Goal: Go to known website

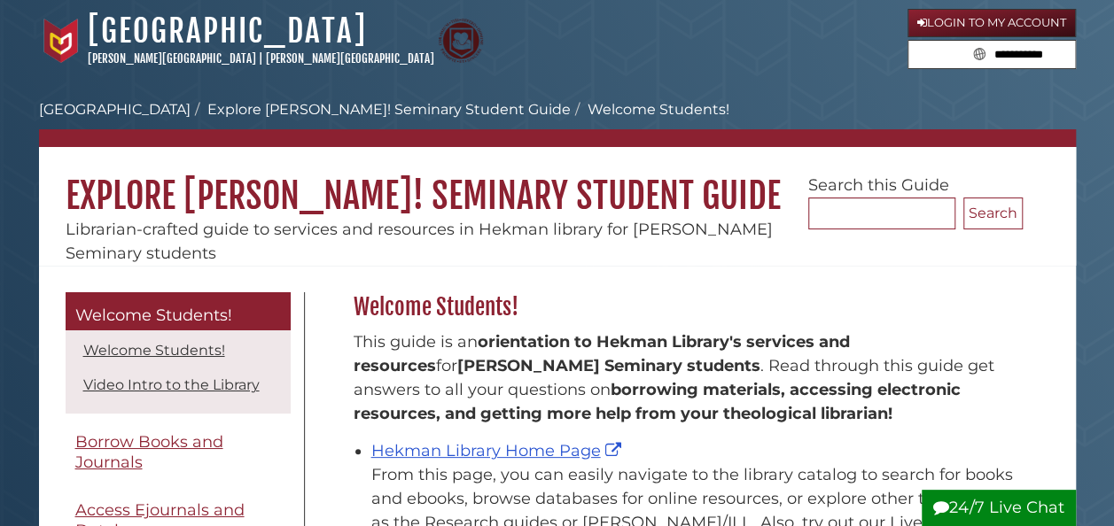
scroll to position [261, 678]
click at [1015, 25] on link "Login to My Account" at bounding box center [991, 23] width 168 height 28
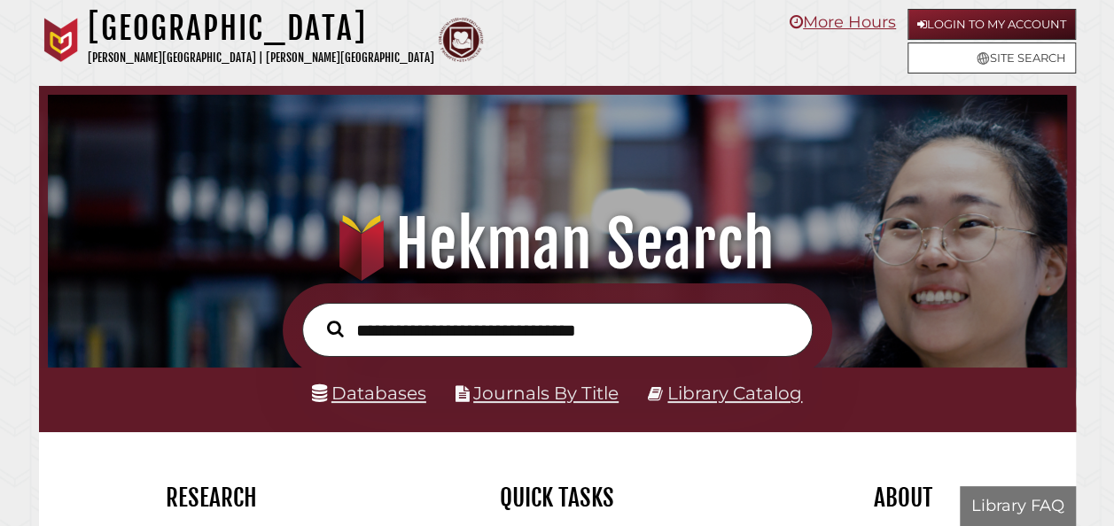
scroll to position [337, 1010]
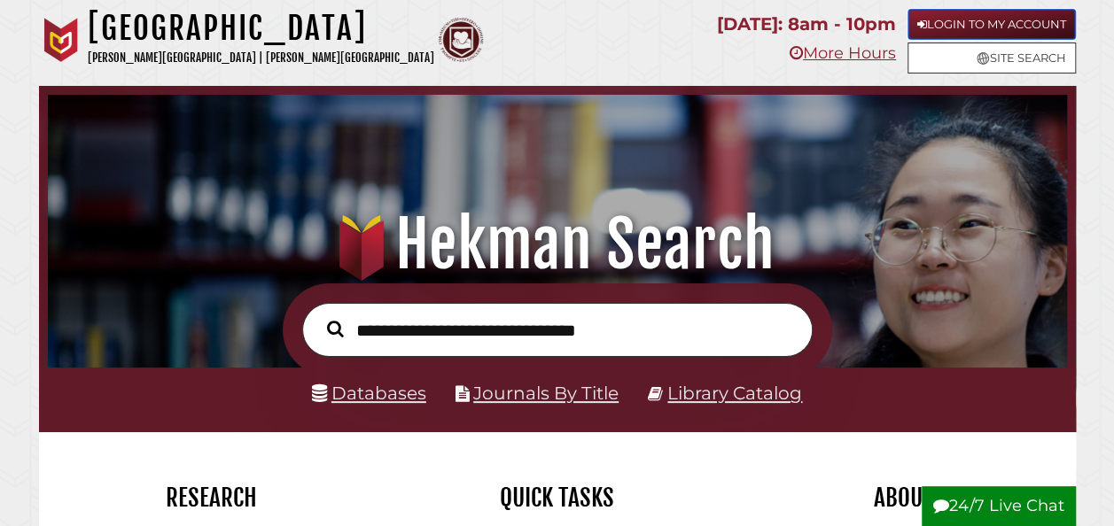
click at [968, 22] on link "Login to My Account" at bounding box center [991, 24] width 168 height 31
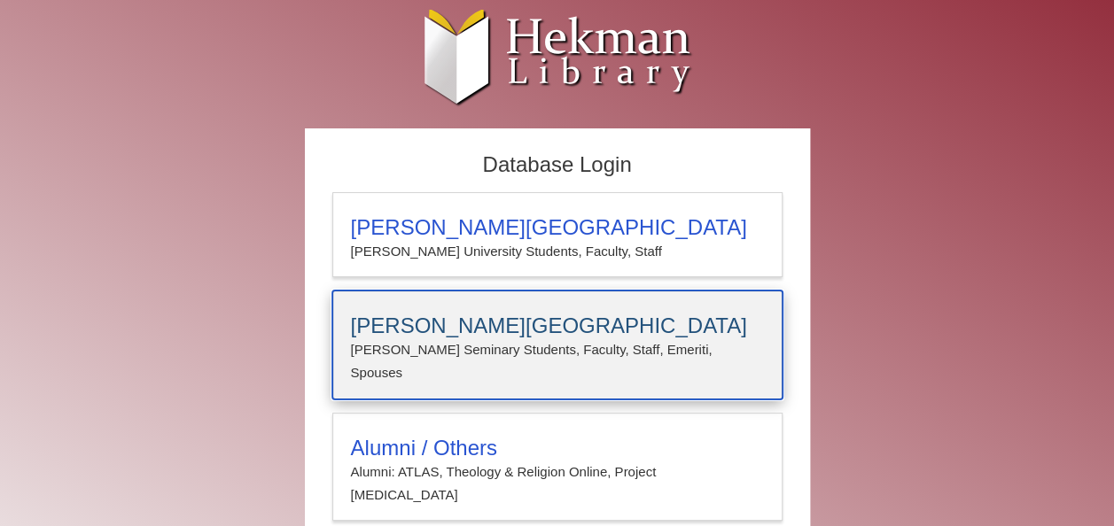
click at [537, 324] on h3 "Calvin Theological Seminary" at bounding box center [557, 326] width 413 height 25
click at [569, 307] on div "Calvin Theological Seminary Calvin Seminary Students, Faculty, Staff, Emeriti, …" at bounding box center [557, 345] width 450 height 109
